Goal: Feedback & Contribution: Submit feedback/report problem

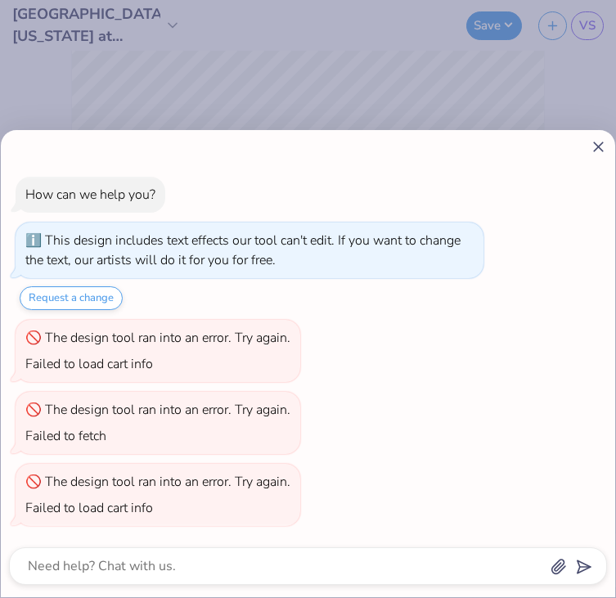
click at [599, 151] on icon at bounding box center [598, 146] width 17 height 17
type textarea "x"
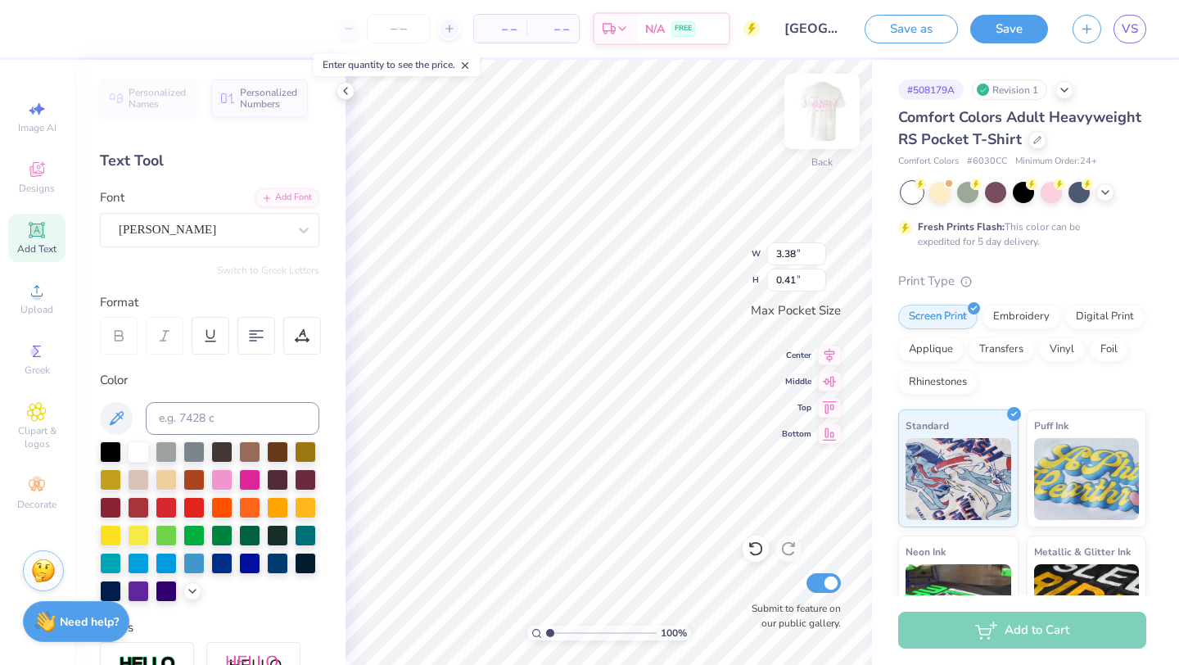
click at [616, 112] on img at bounding box center [821, 111] width 65 height 65
click at [616, 113] on img at bounding box center [821, 111] width 65 height 65
click at [616, 108] on img at bounding box center [821, 111] width 65 height 65
click at [616, 110] on img at bounding box center [821, 111] width 65 height 65
click at [616, 105] on img at bounding box center [821, 111] width 65 height 65
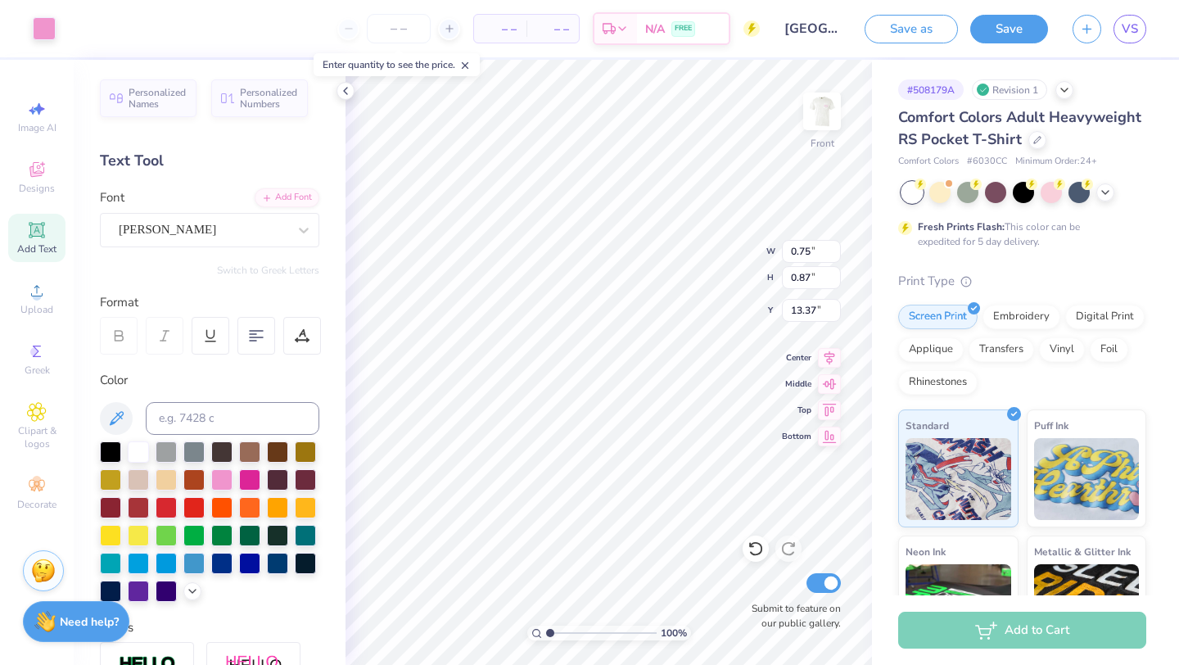
type input "13.38"
click at [38, 566] on img at bounding box center [43, 568] width 25 height 25
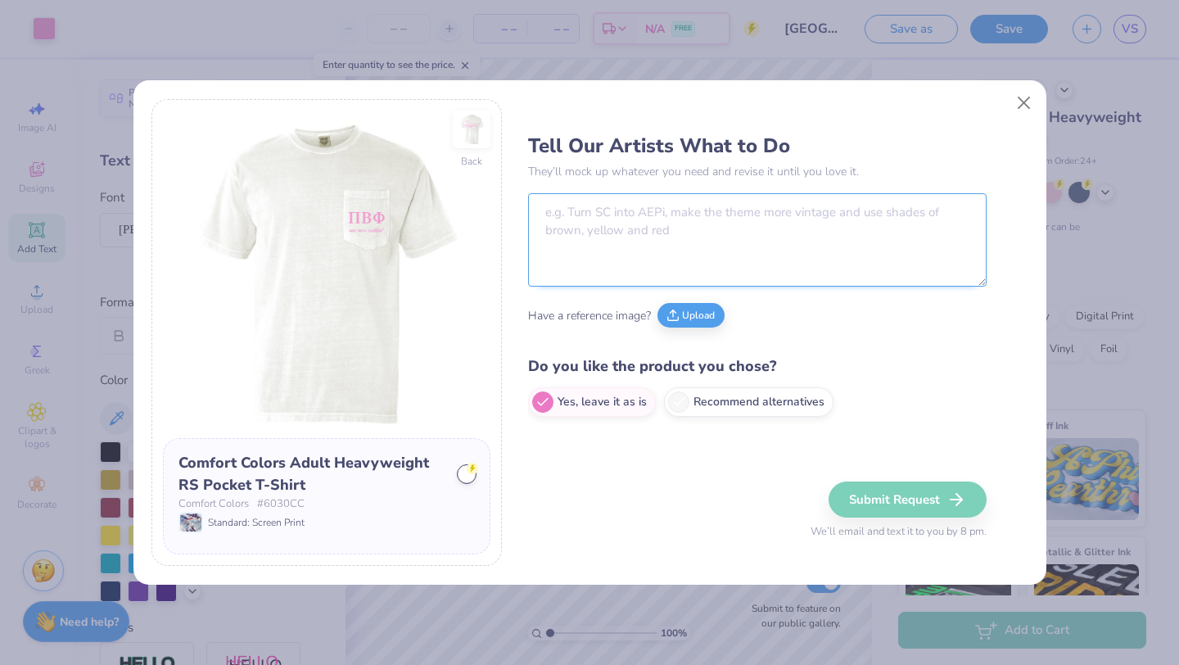
click at [570, 245] on textarea at bounding box center [757, 239] width 458 height 93
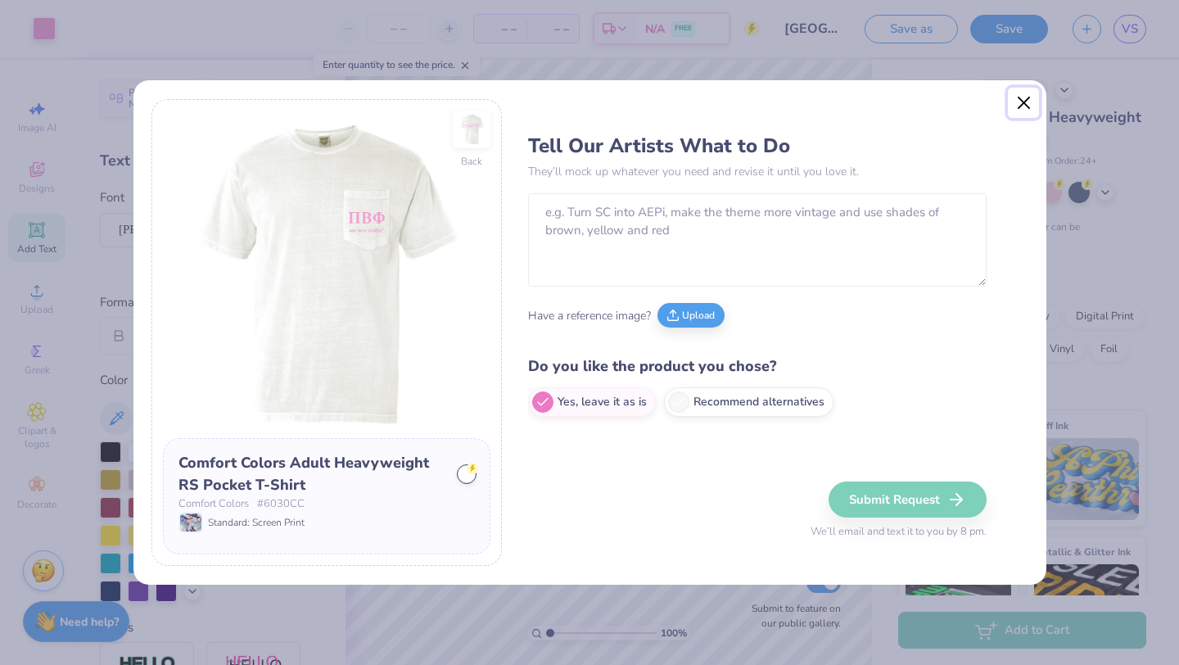
click at [616, 102] on button "Close" at bounding box center [1023, 103] width 31 height 31
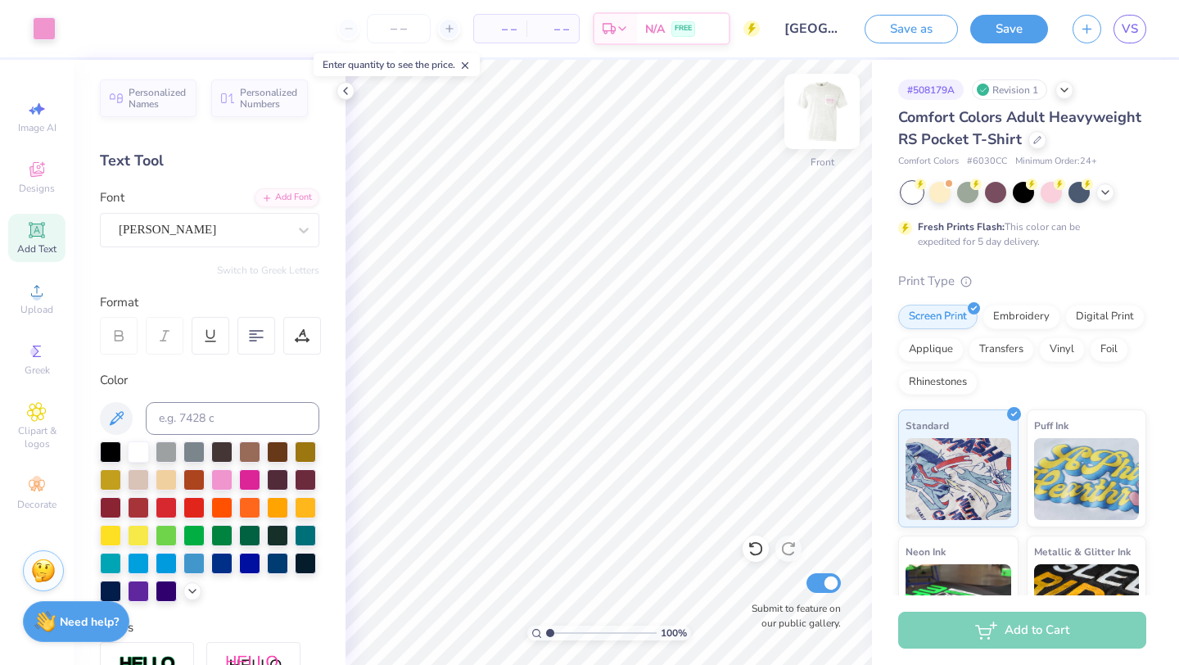
click at [616, 106] on img at bounding box center [821, 111] width 65 height 65
click at [41, 569] on img at bounding box center [43, 568] width 25 height 25
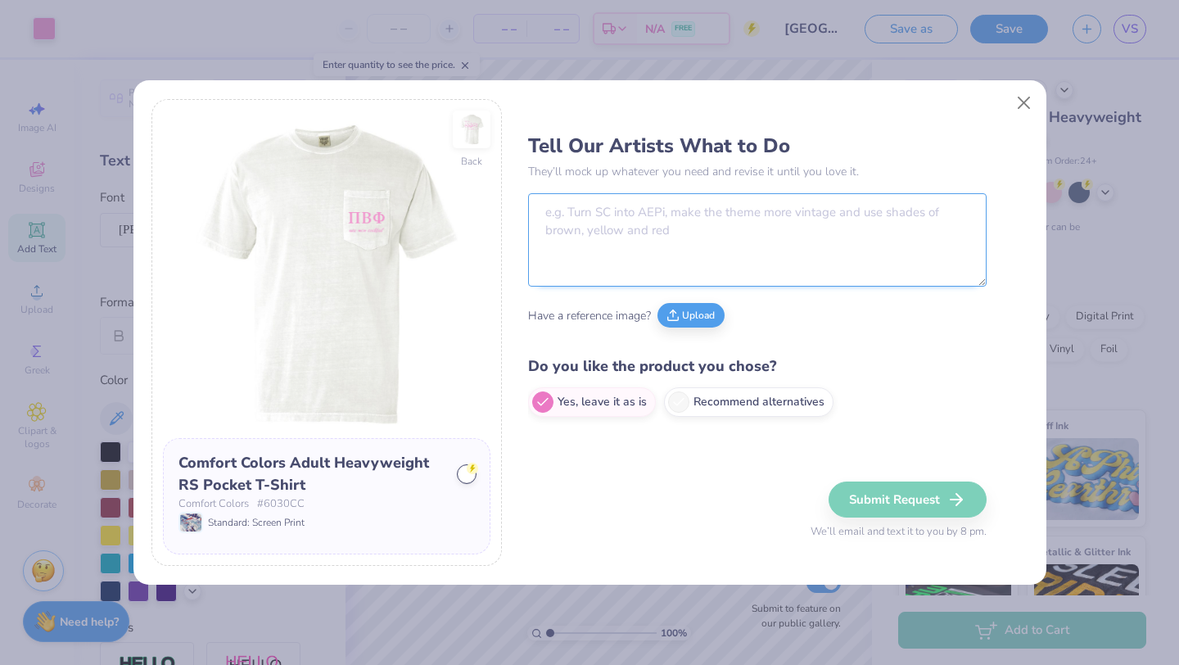
click at [616, 239] on textarea at bounding box center [757, 239] width 458 height 93
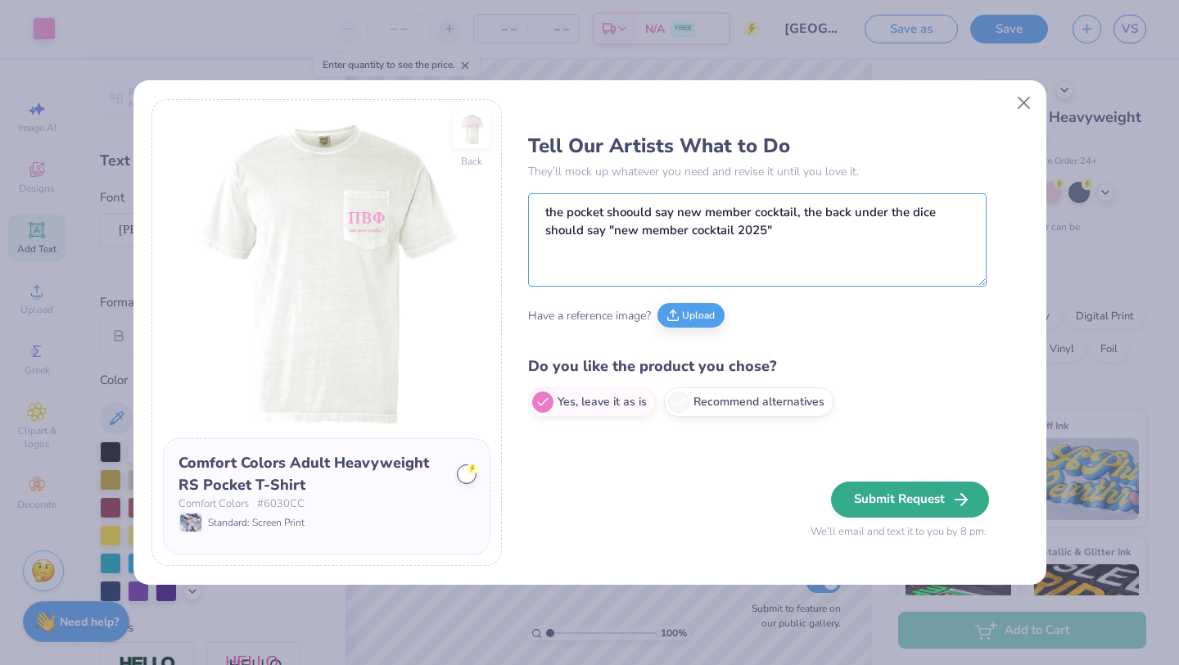
type textarea "the pocket shoould say new member cocktail, the back under the dice should say …"
click at [616, 502] on button "Submit Request" at bounding box center [910, 499] width 158 height 36
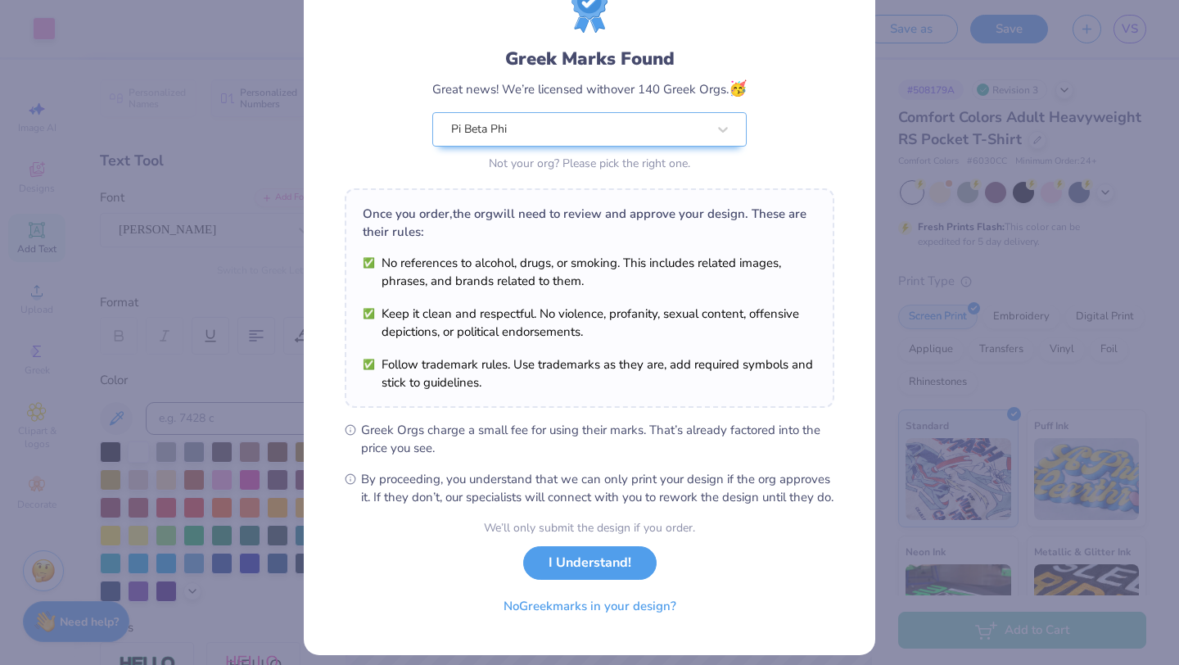
scroll to position [72, 0]
click at [616, 575] on button "I Understand!" at bounding box center [589, 558] width 133 height 34
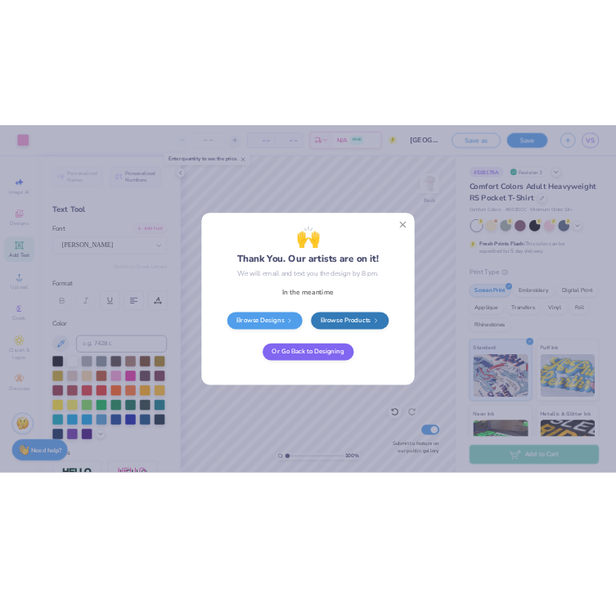
scroll to position [0, 0]
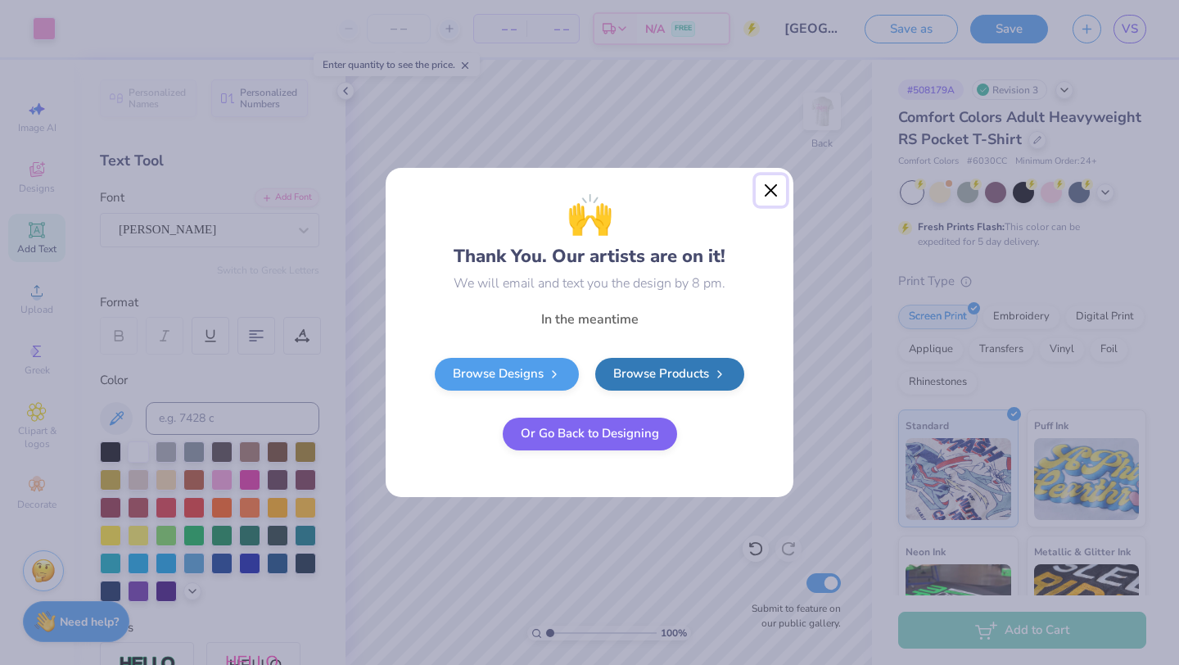
click at [616, 192] on button "Close" at bounding box center [771, 190] width 31 height 31
